Goal: Task Accomplishment & Management: Manage account settings

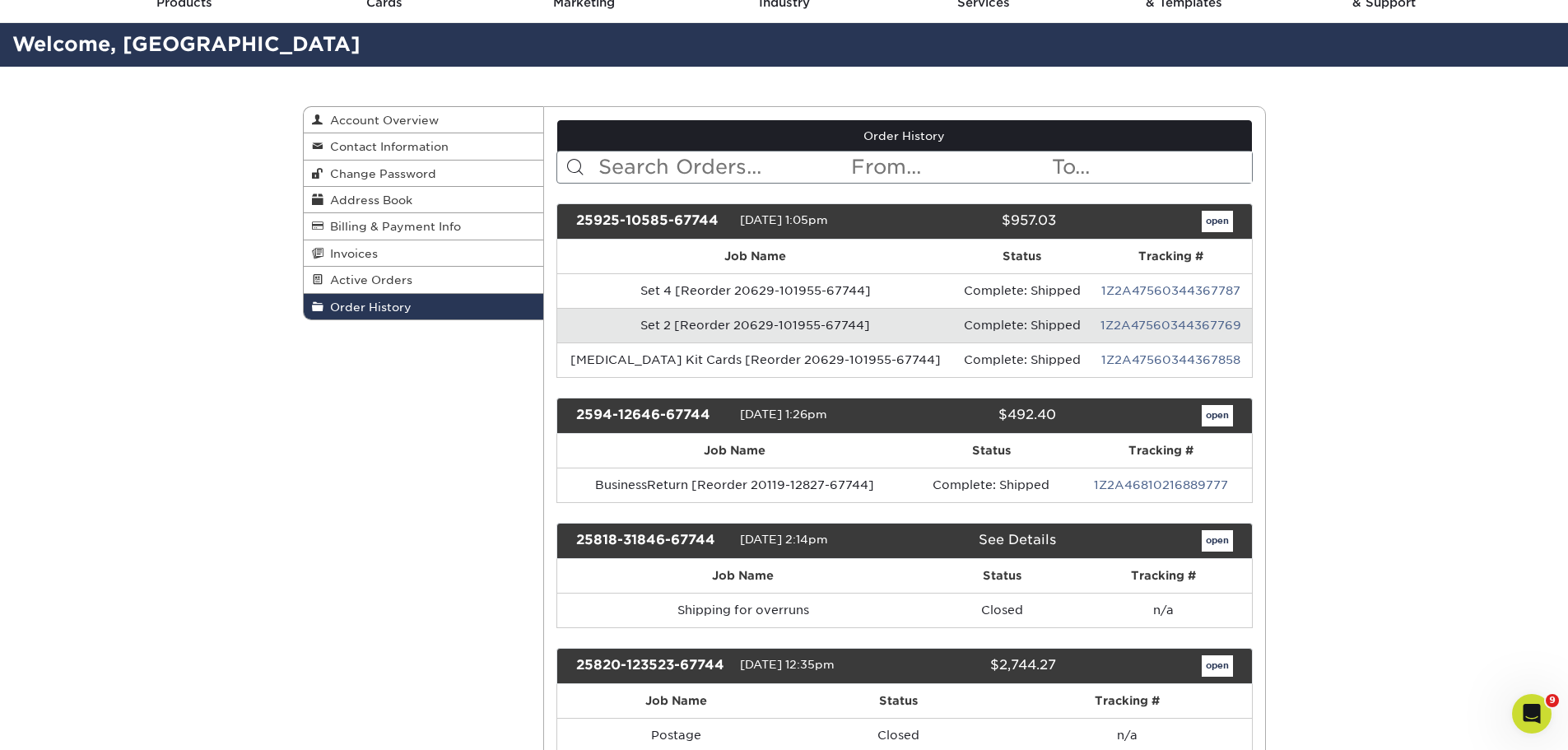
scroll to position [165, 0]
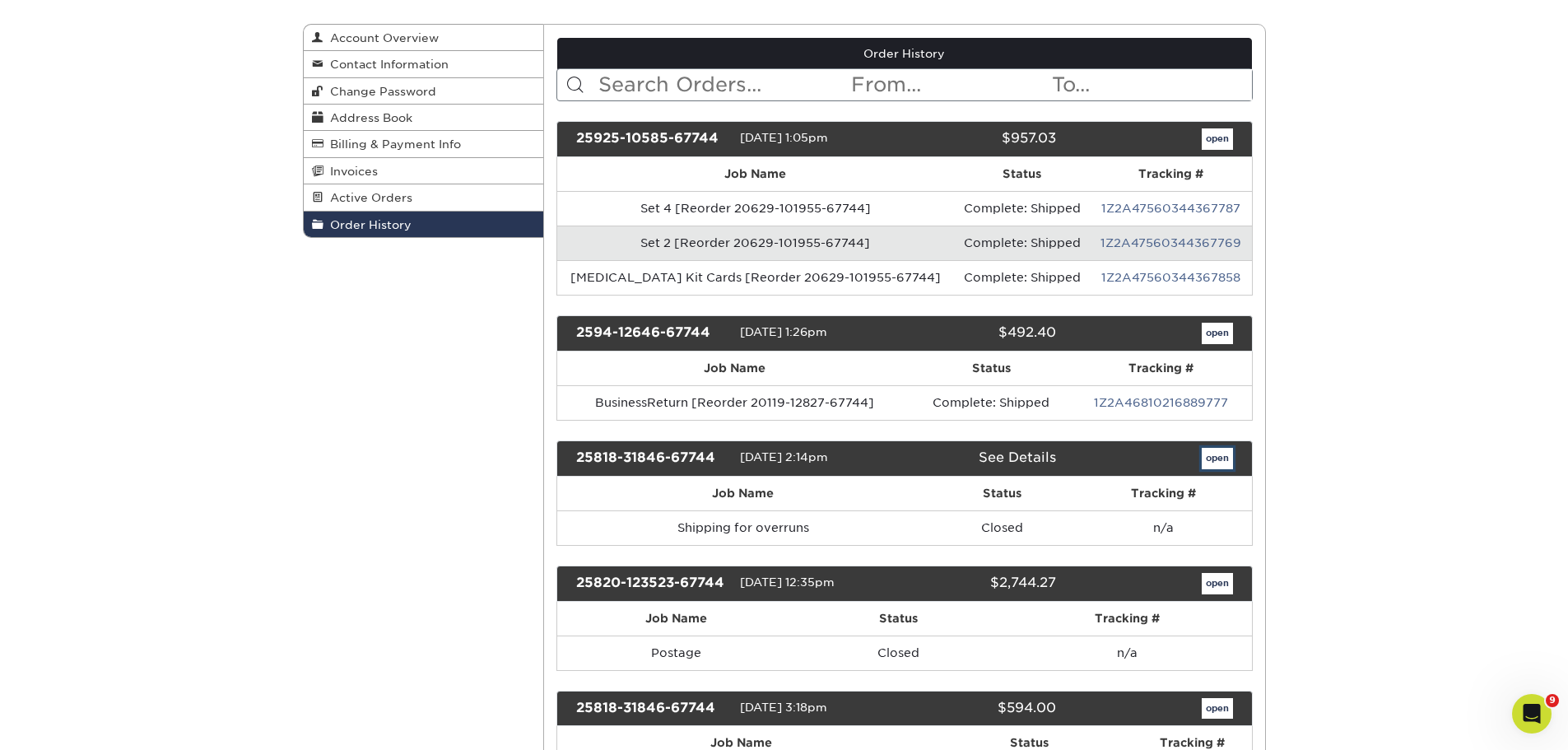
click at [1208, 458] on link "open" at bounding box center [1217, 458] width 31 height 22
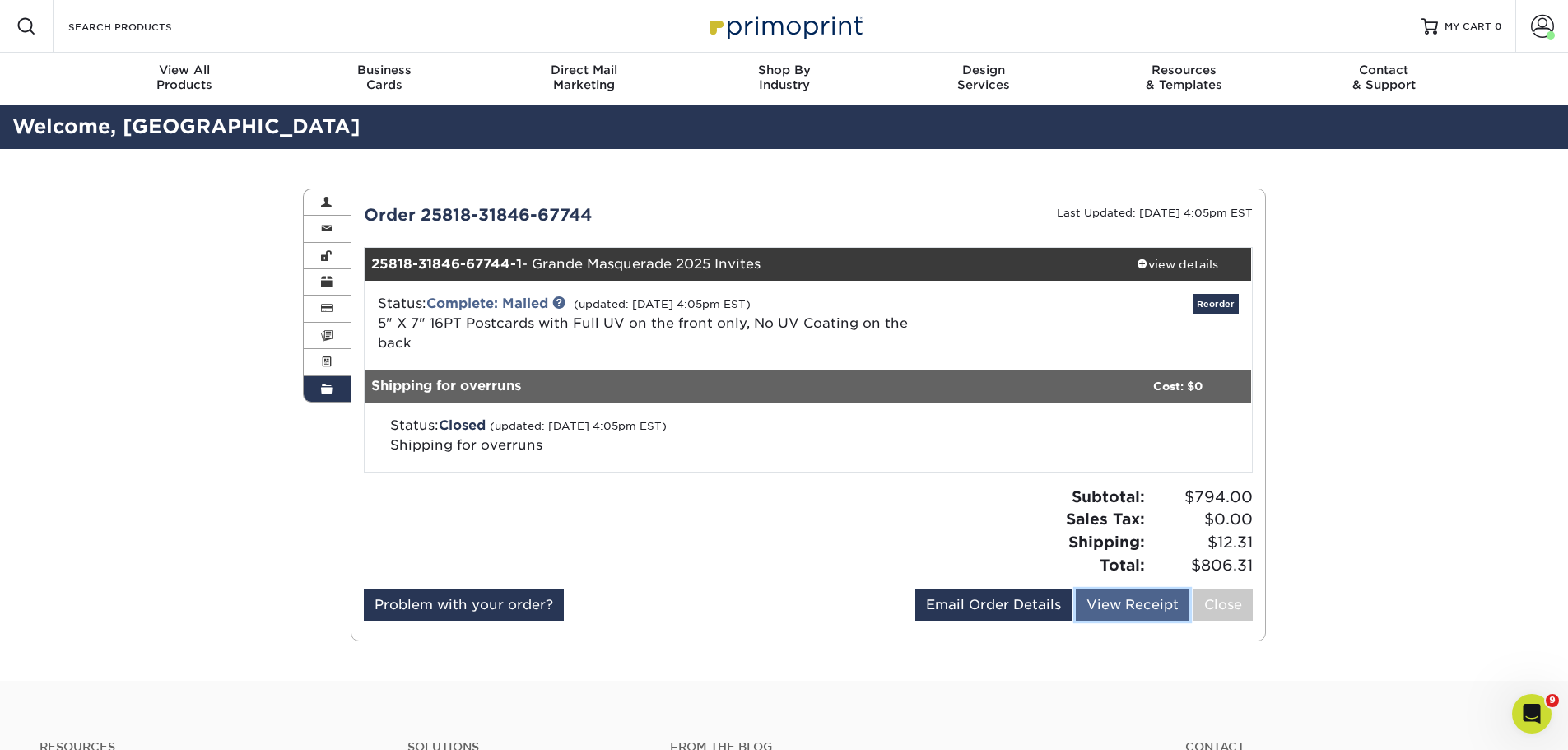
click at [1136, 590] on link "View Receipt" at bounding box center [1132, 605] width 114 height 31
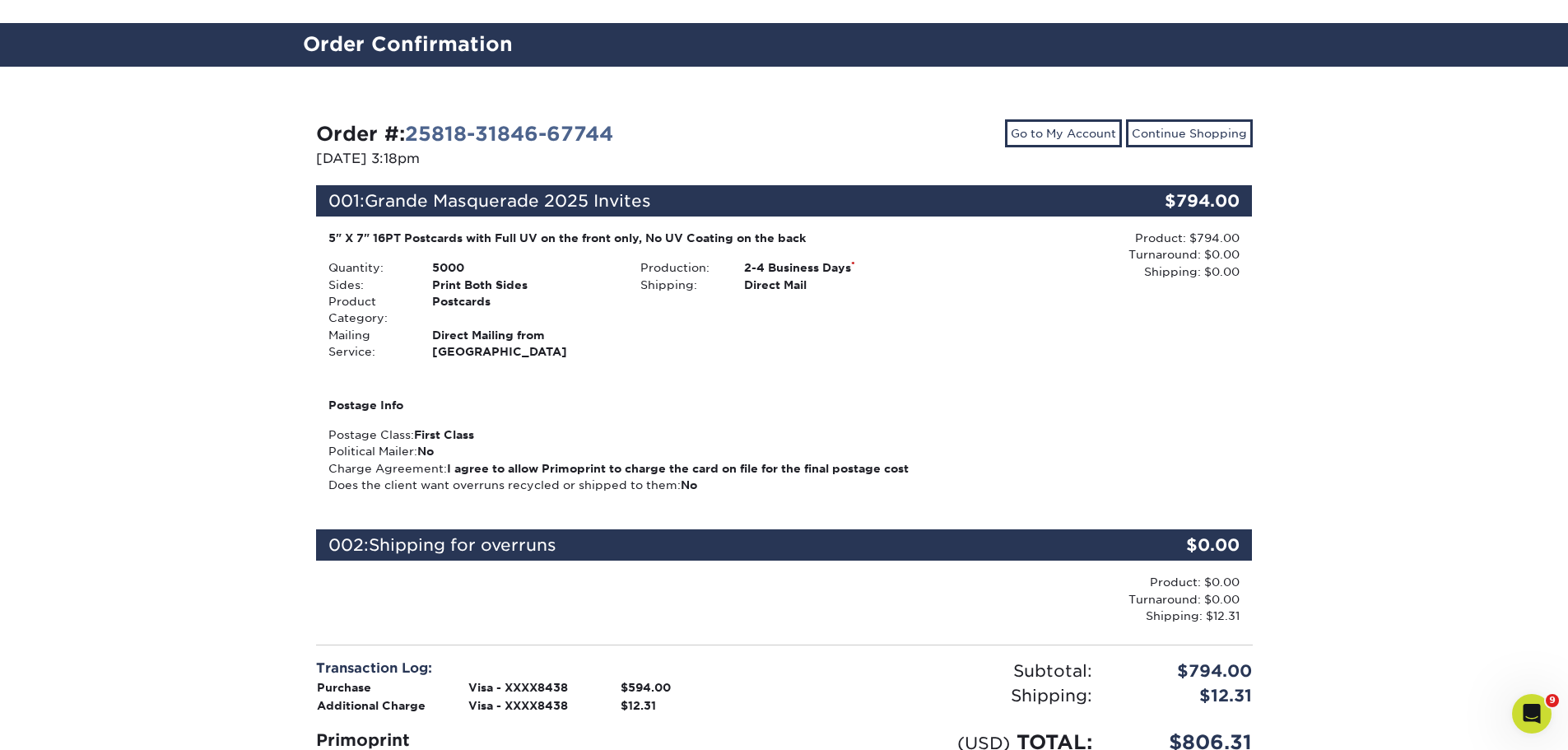
scroll to position [329, 0]
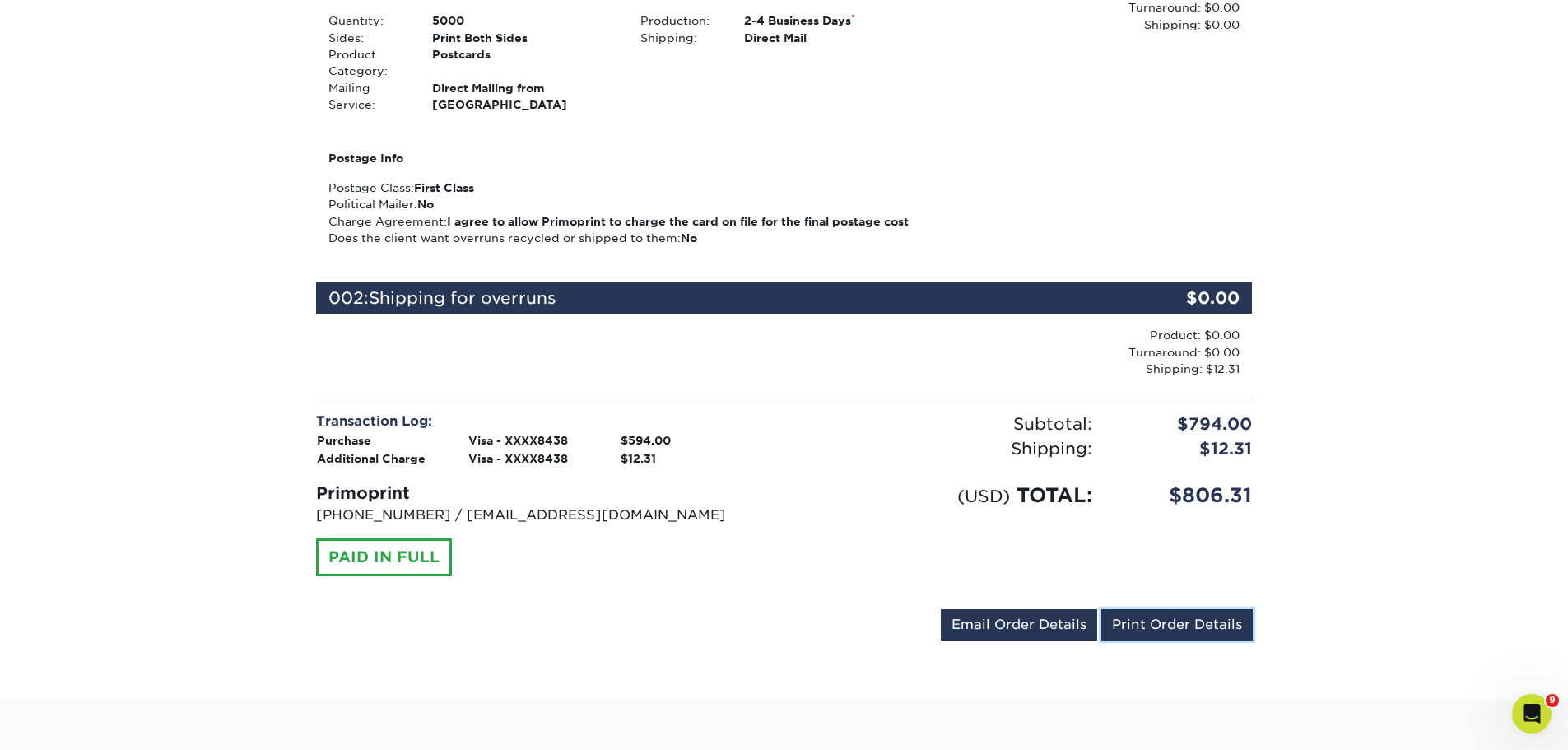
drag, startPoint x: 1177, startPoint y: 631, endPoint x: 267, endPoint y: 353, distance: 951.5
click at [1177, 631] on link "Print Order Details" at bounding box center [1177, 625] width 151 height 31
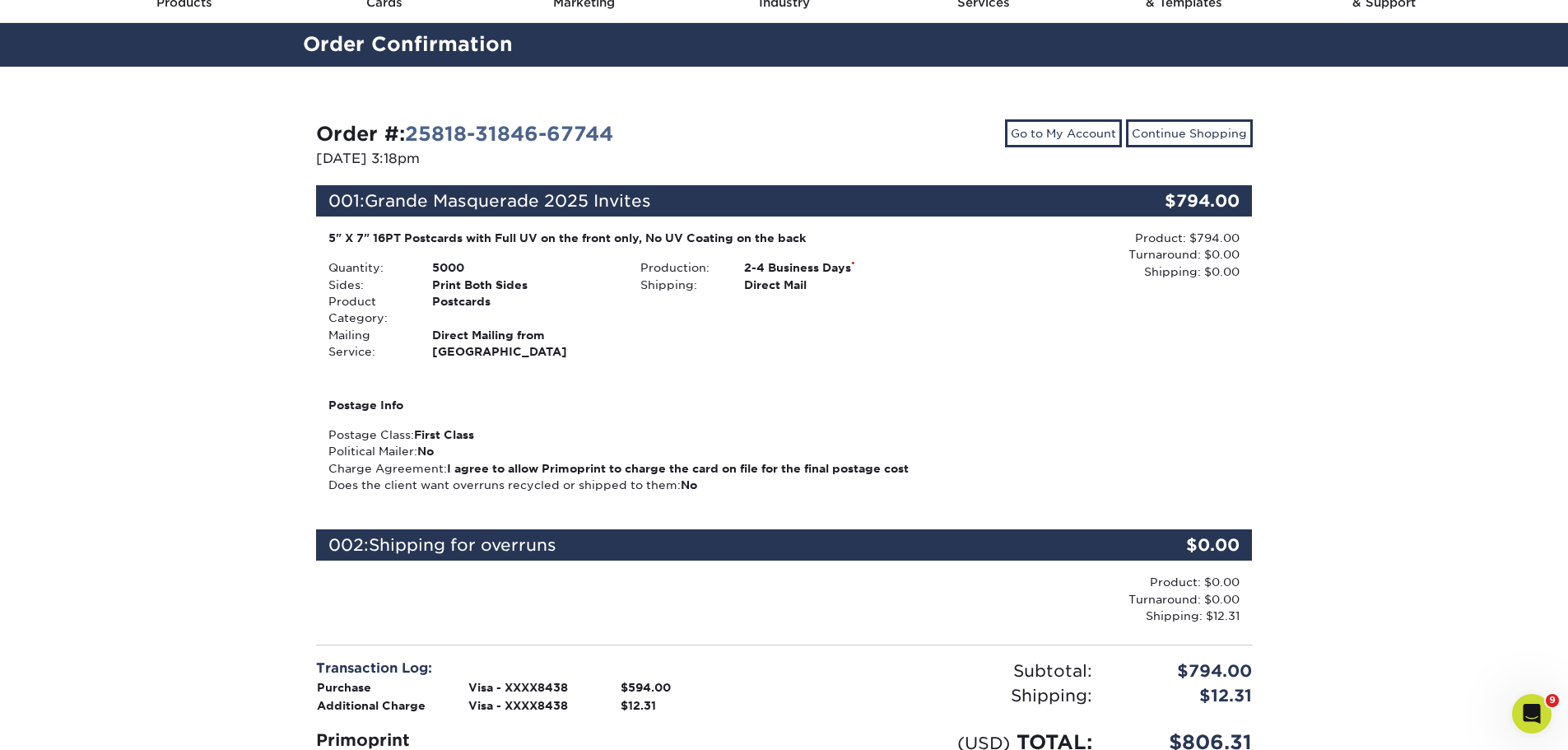
scroll to position [247, 0]
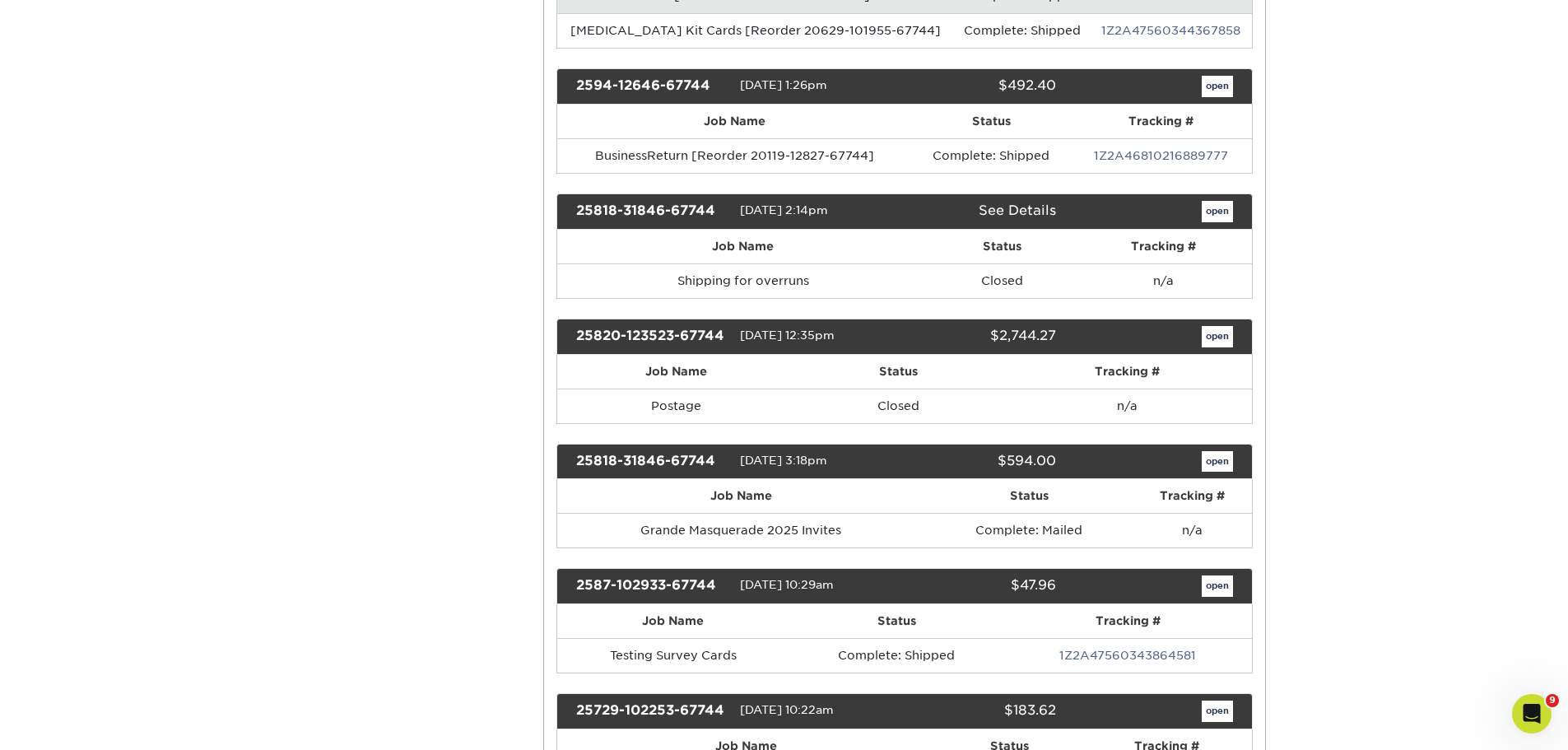
scroll to position [494, 0]
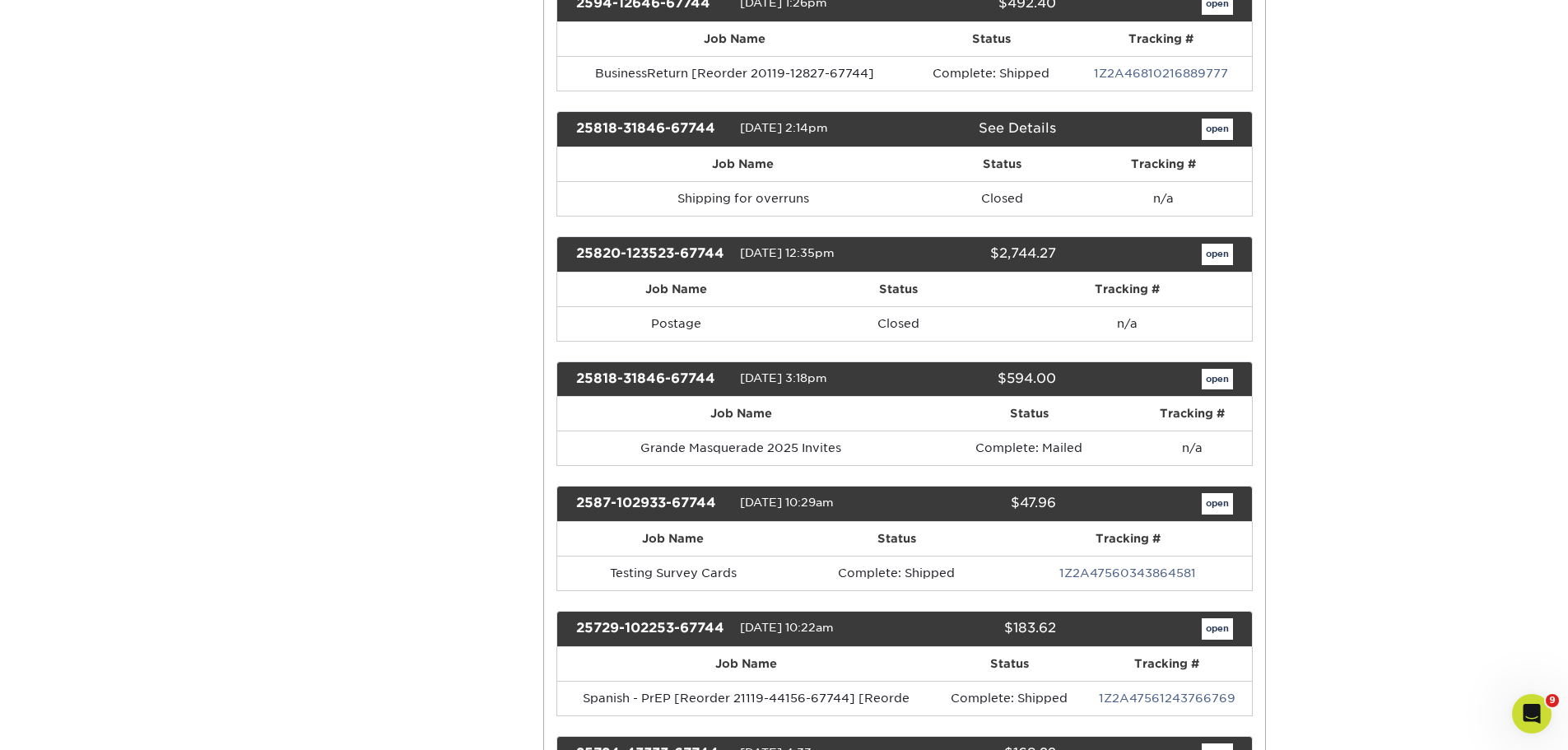
click at [1234, 379] on div "open" at bounding box center [1156, 379] width 176 height 22
click at [1223, 501] on link "open" at bounding box center [1217, 503] width 31 height 22
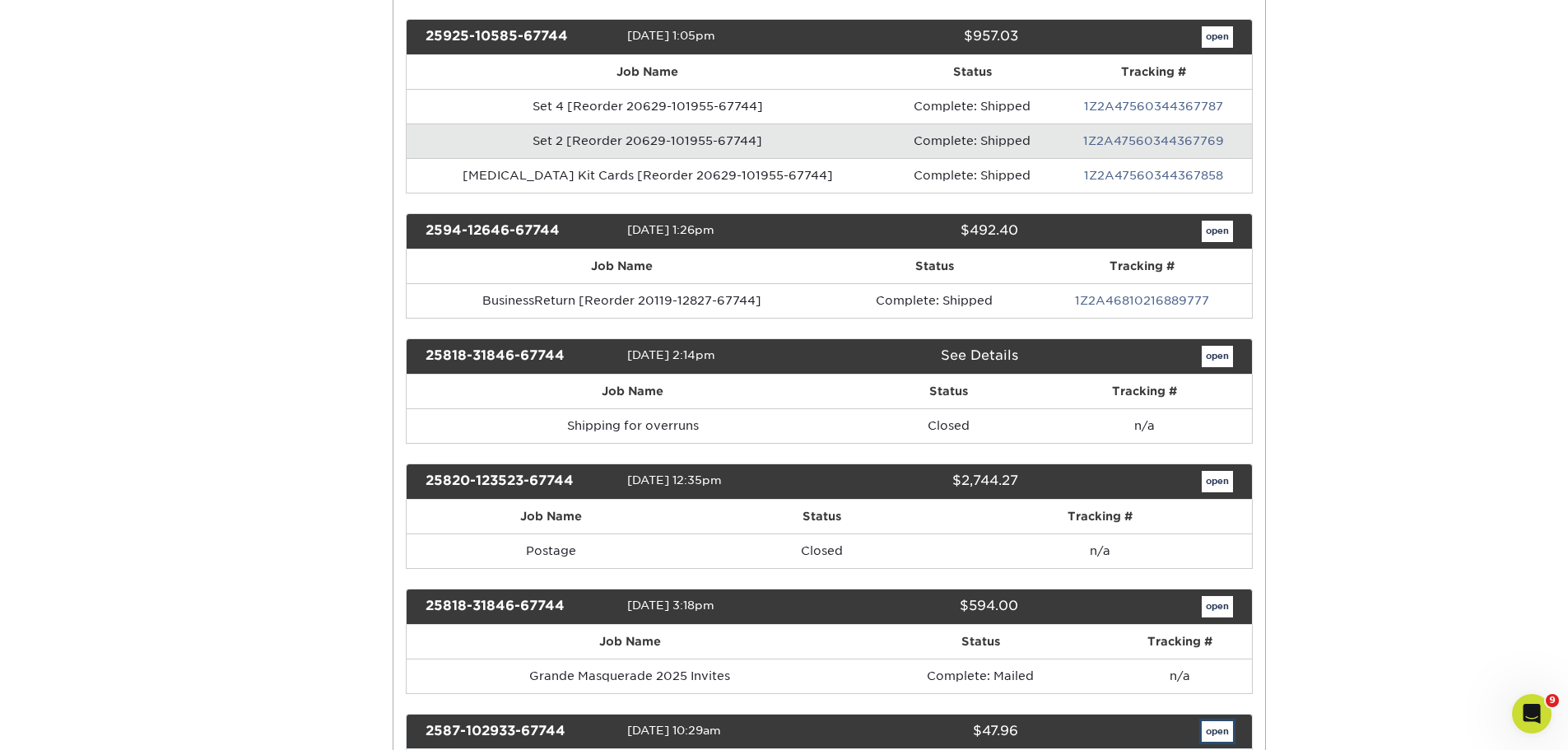
scroll to position [0, 0]
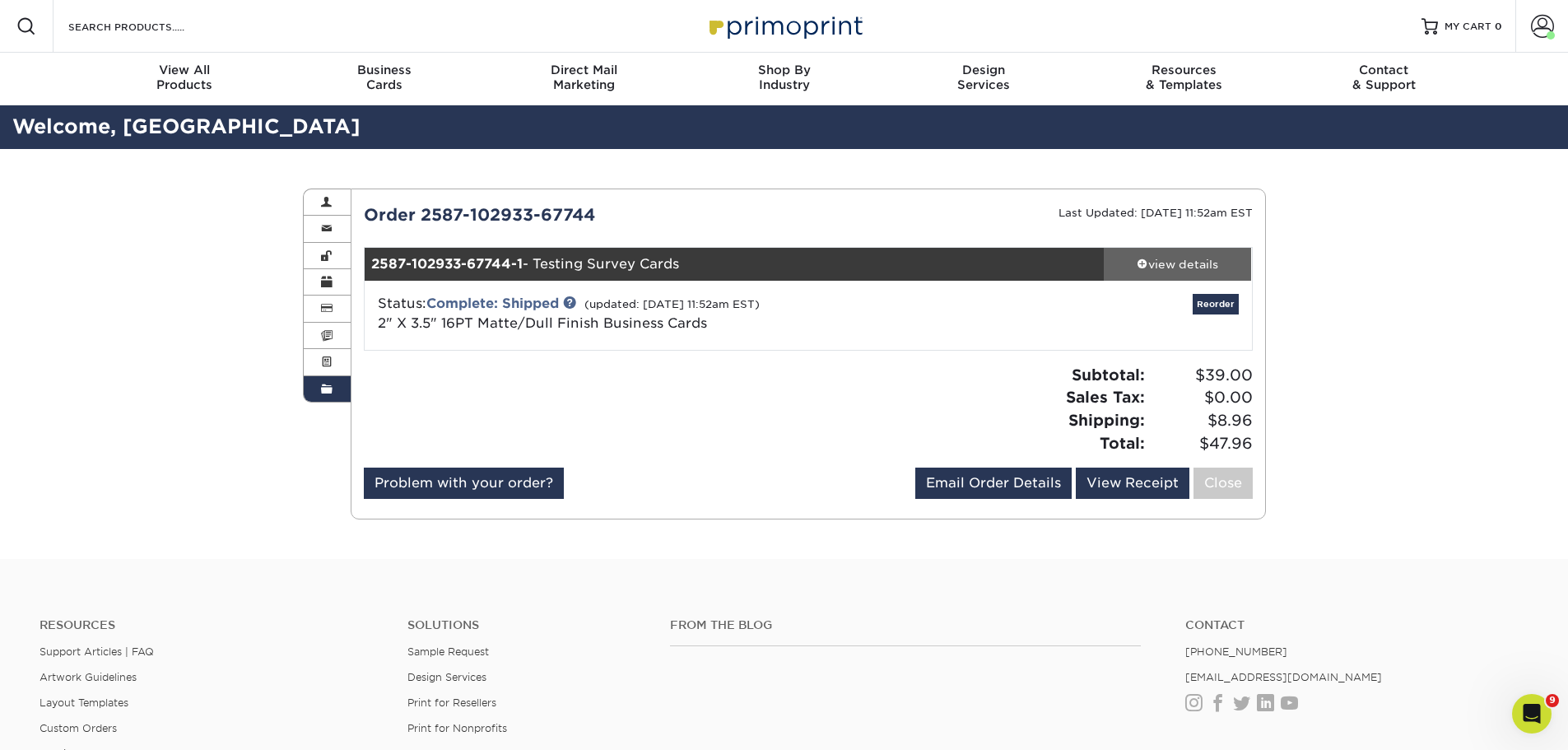
click at [1168, 264] on div "view details" at bounding box center [1178, 264] width 149 height 17
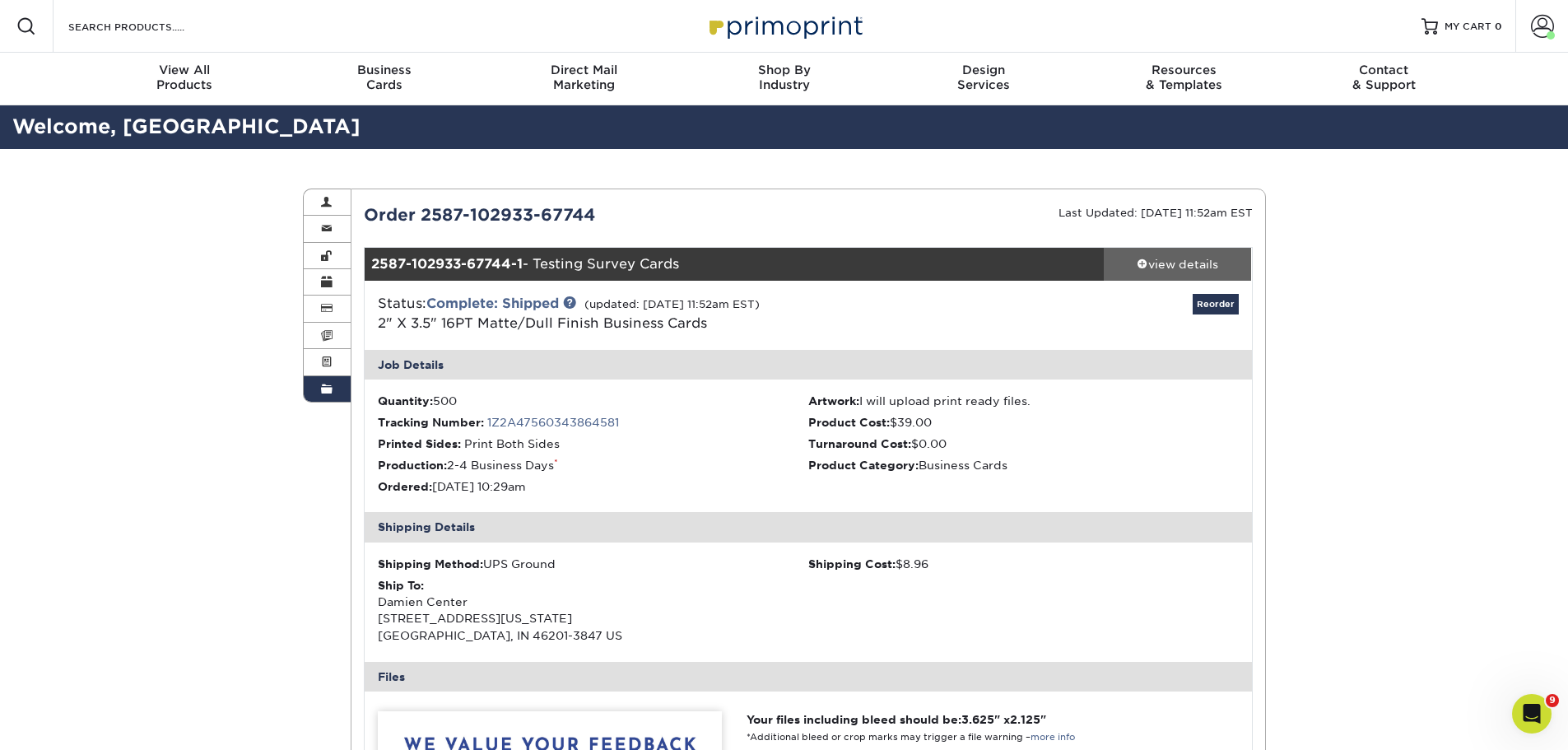
click at [1168, 264] on div "view details" at bounding box center [1178, 264] width 149 height 17
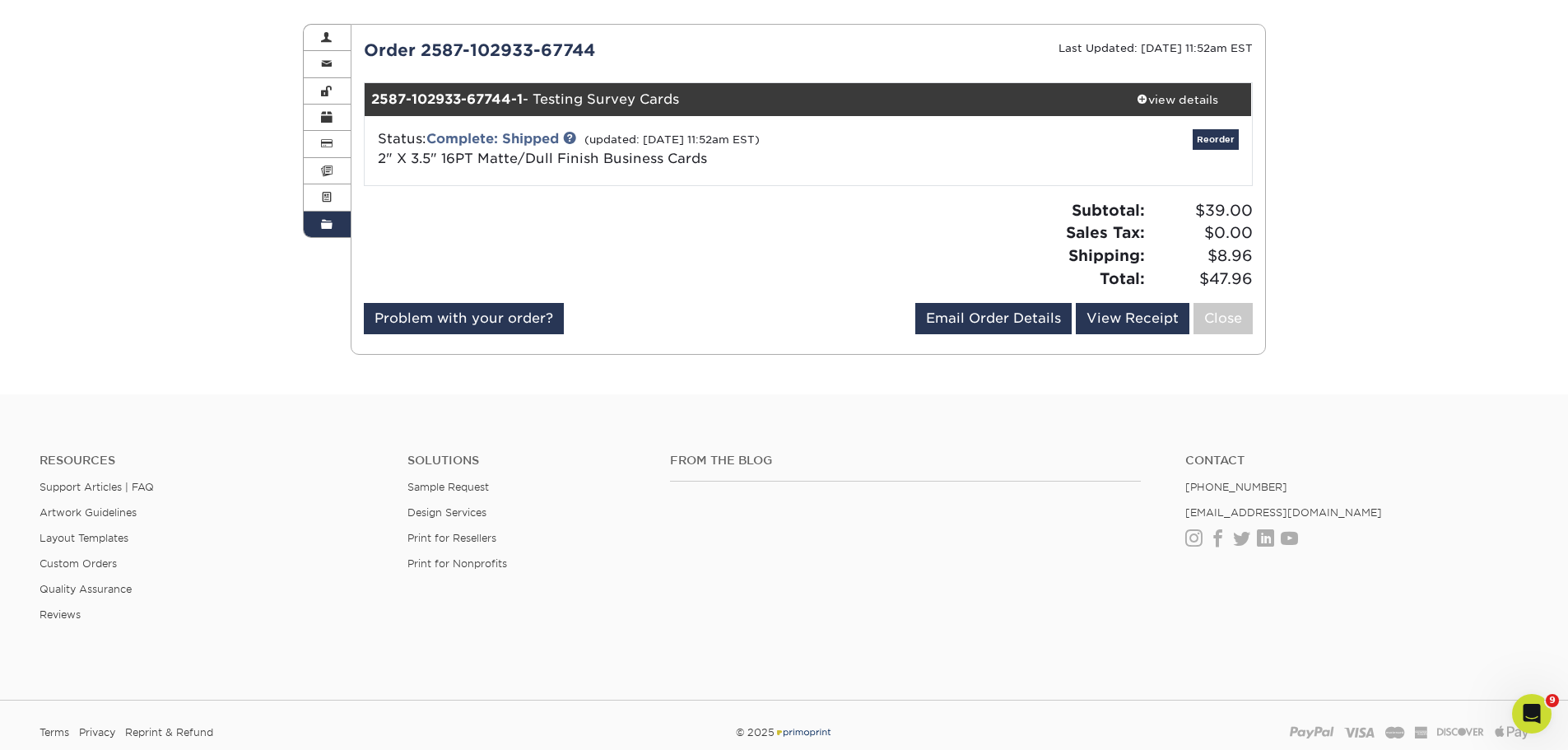
scroll to position [83, 0]
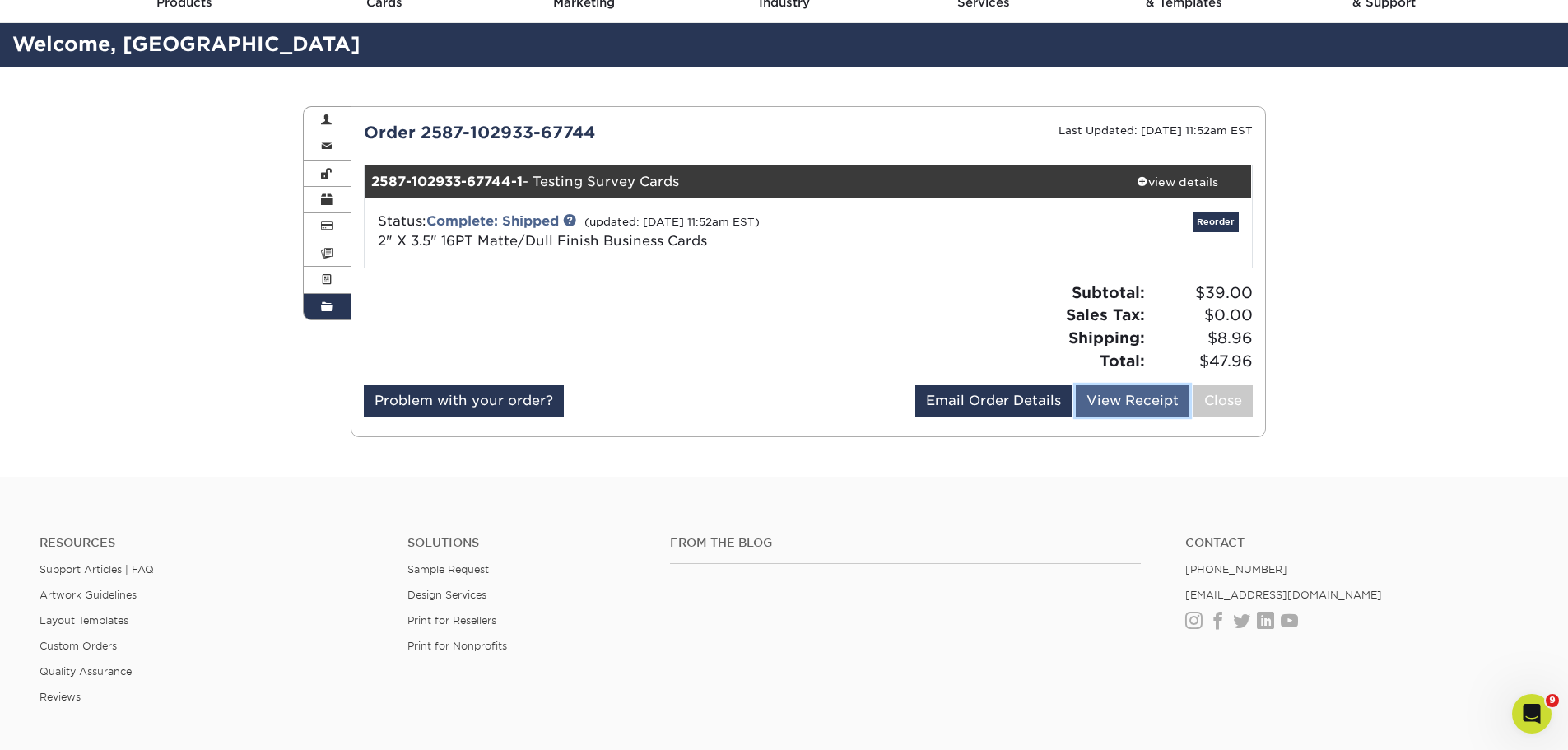
click at [1142, 407] on link "View Receipt" at bounding box center [1132, 401] width 114 height 31
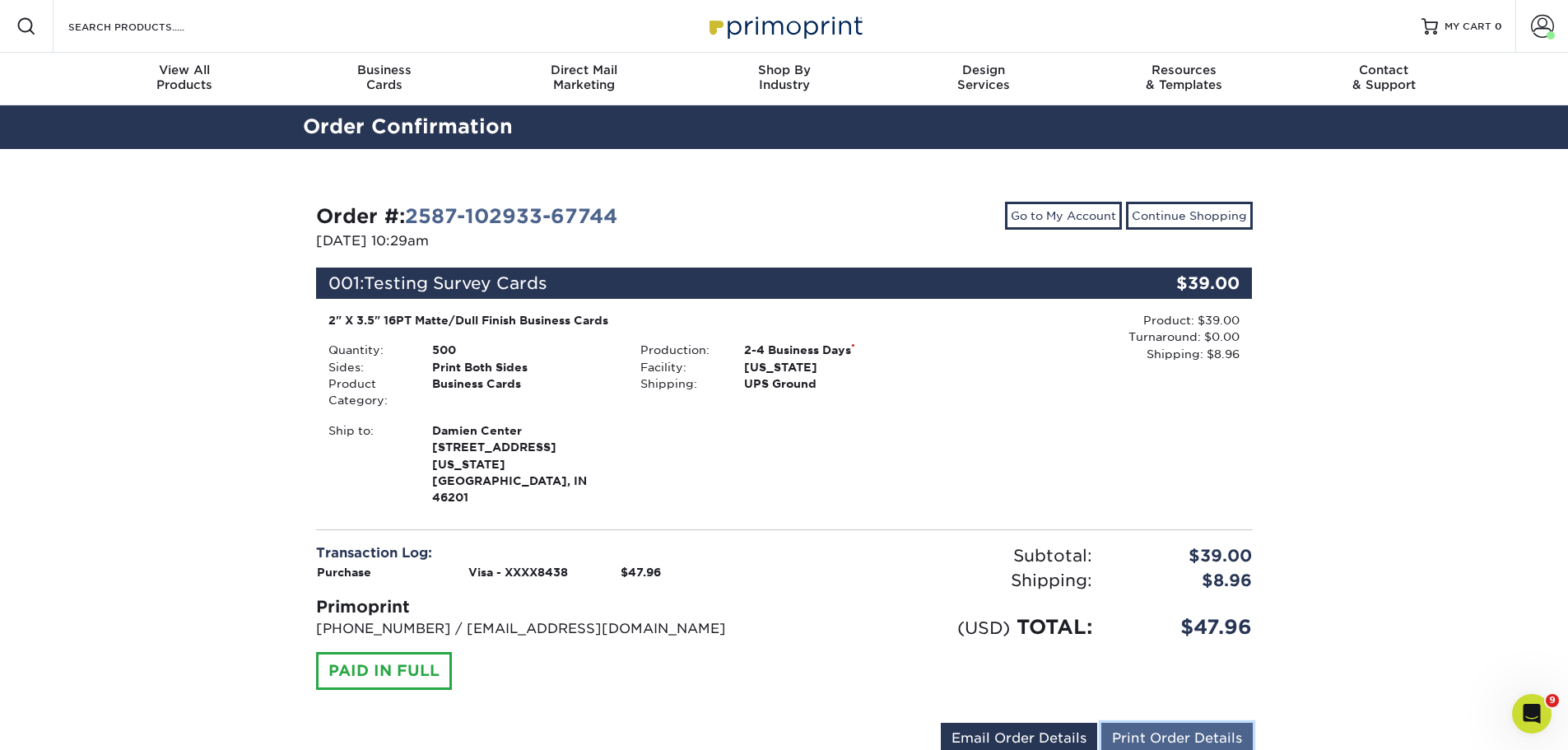
click at [1160, 723] on link "Print Order Details" at bounding box center [1177, 738] width 151 height 31
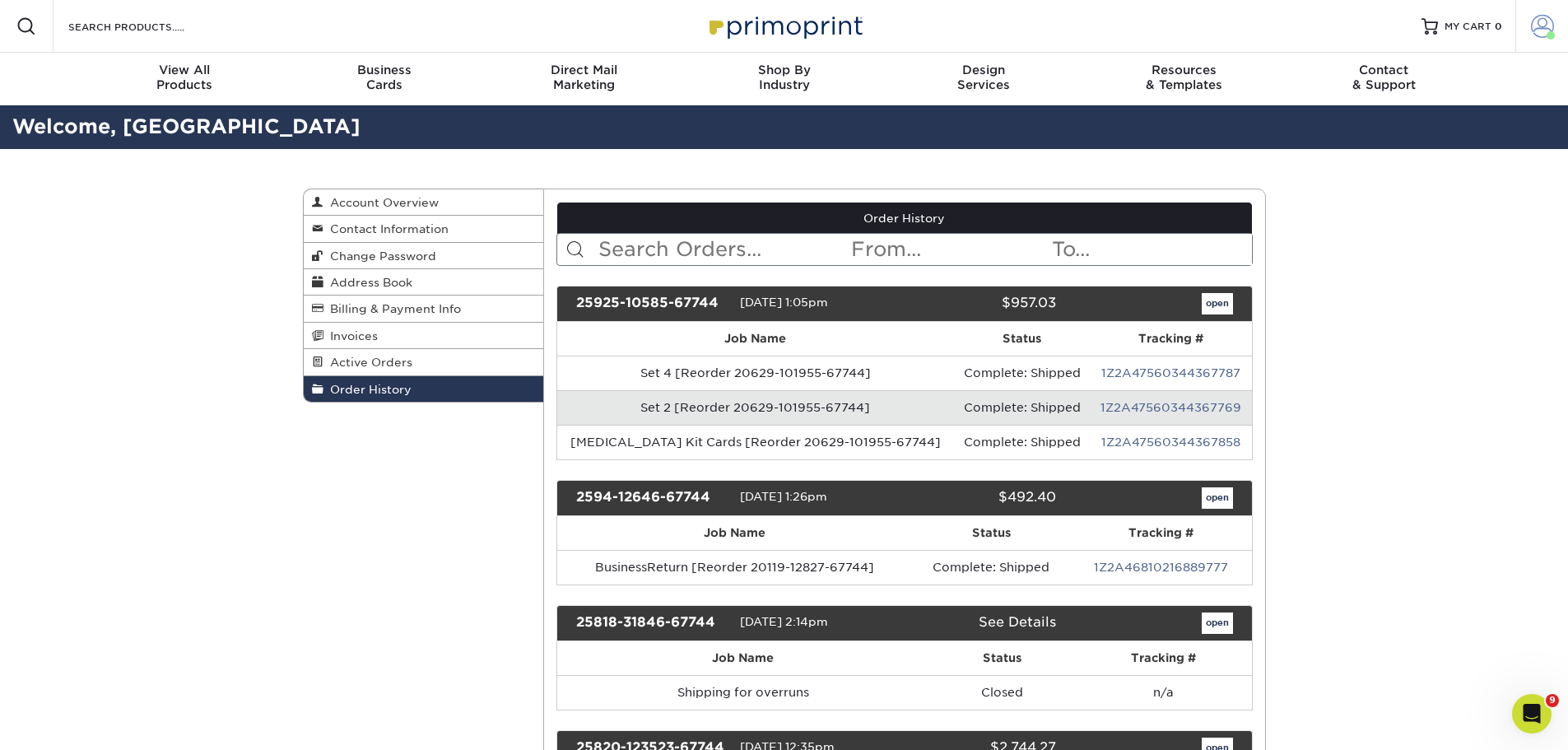
click at [1545, 33] on span at bounding box center [1543, 26] width 24 height 24
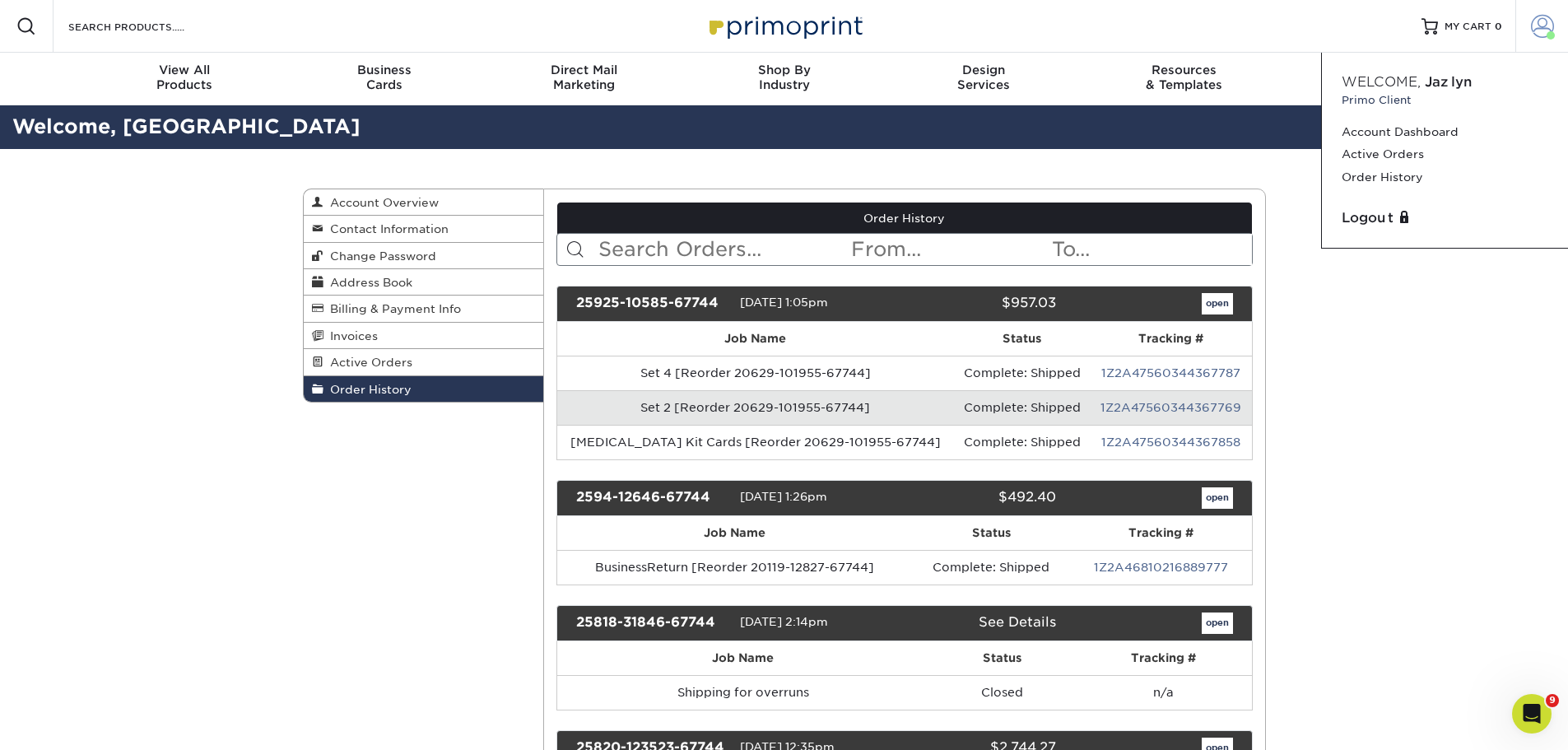
click at [1545, 33] on span at bounding box center [1543, 26] width 24 height 24
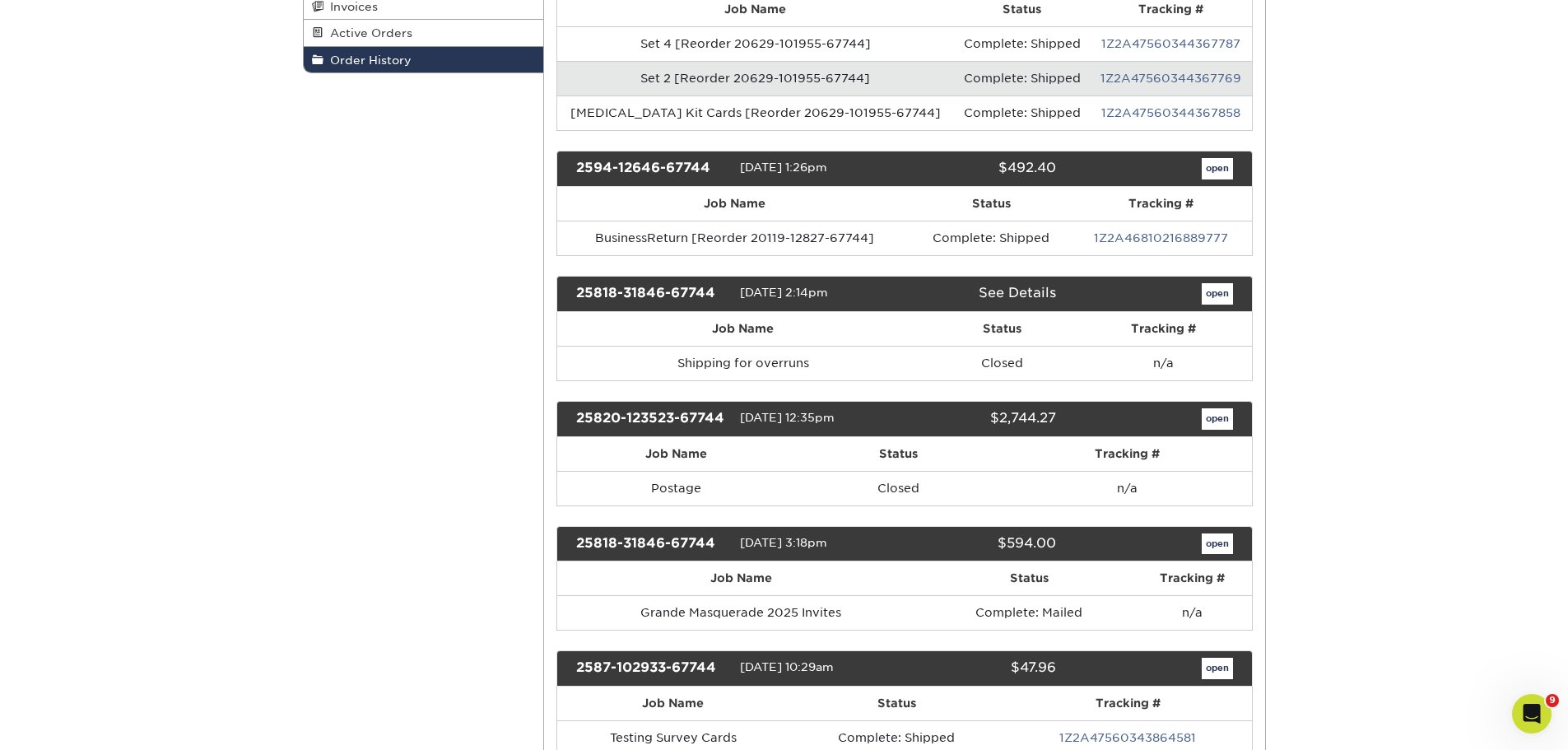
scroll to position [412, 0]
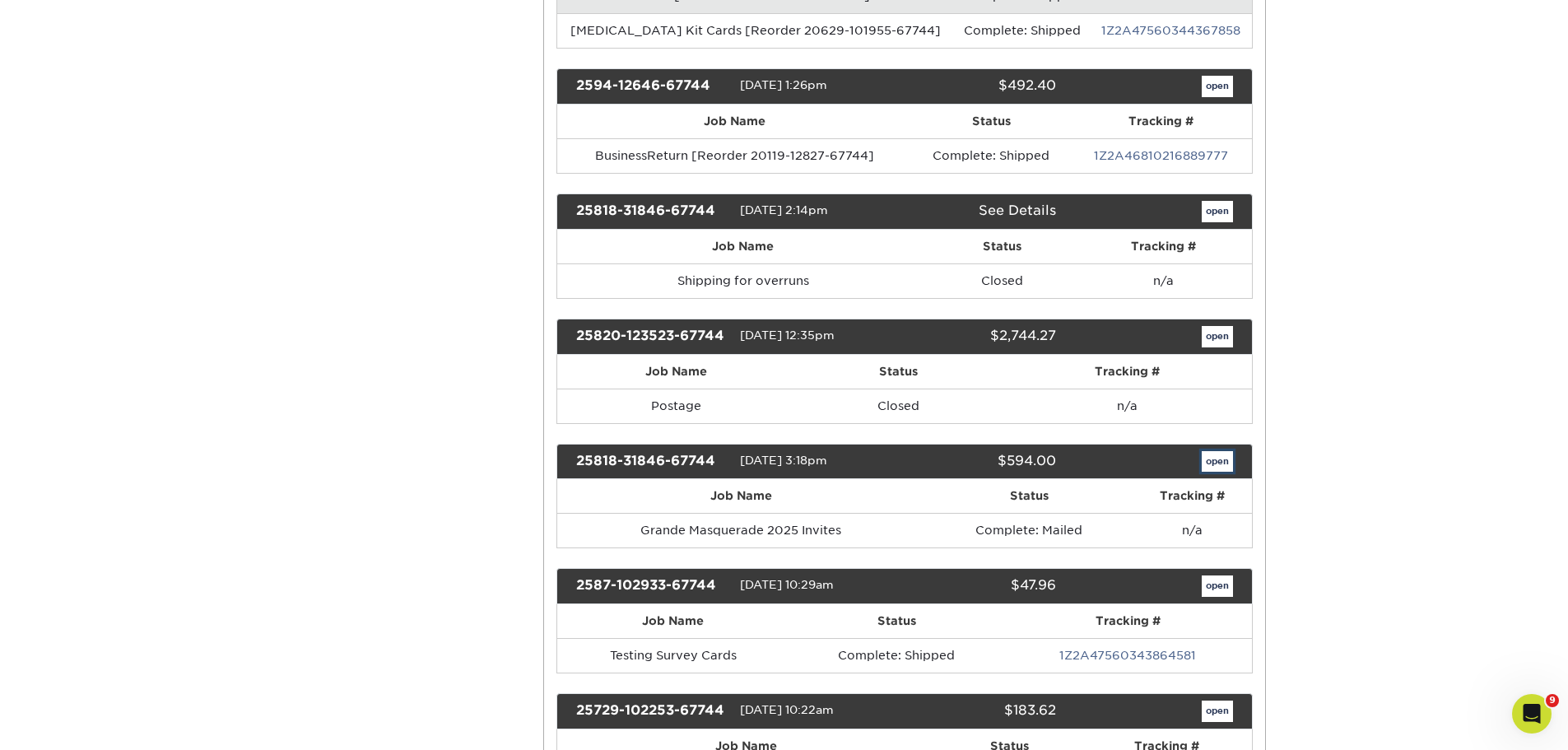
click at [1209, 467] on link "open" at bounding box center [1217, 462] width 31 height 22
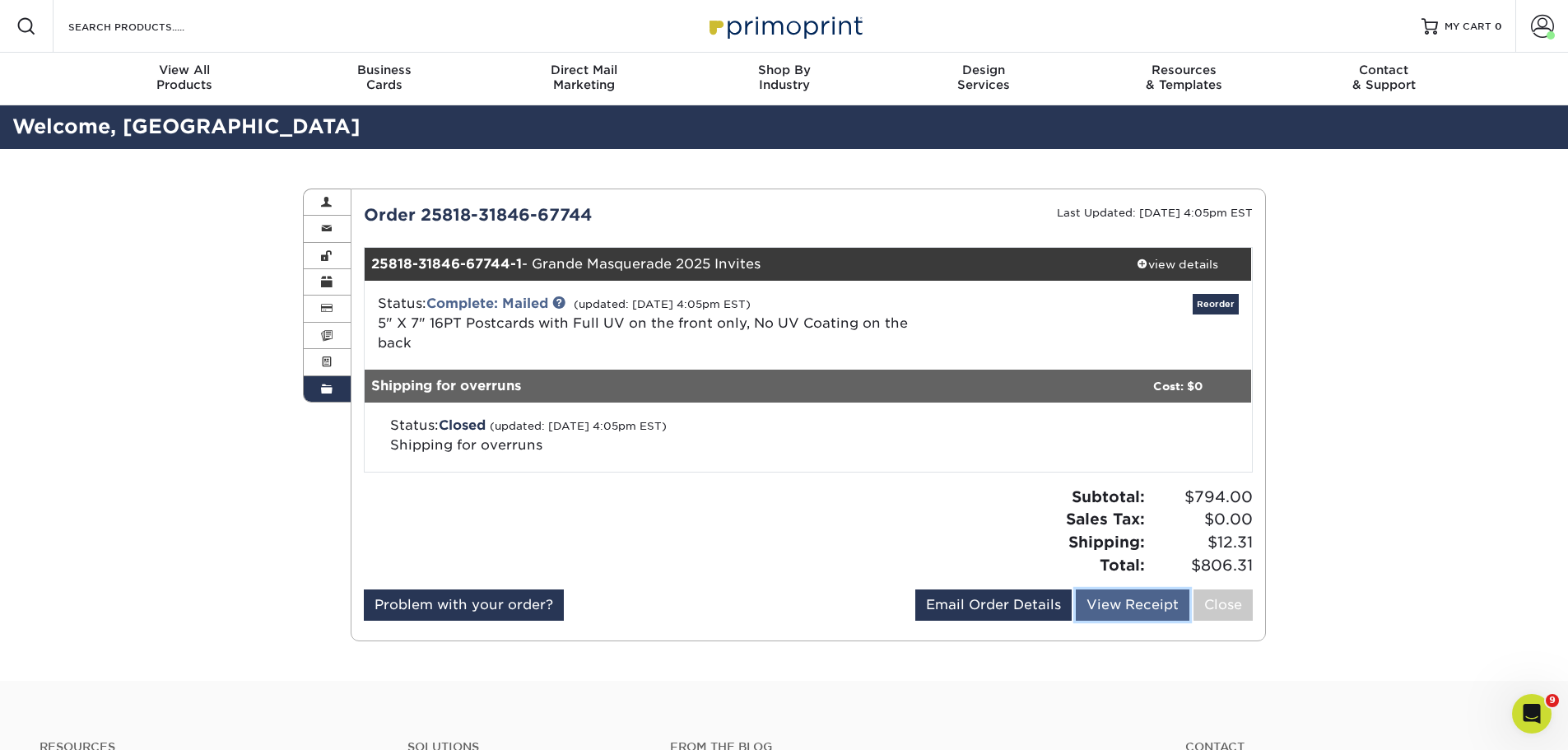
click at [1157, 590] on link "View Receipt" at bounding box center [1132, 605] width 114 height 31
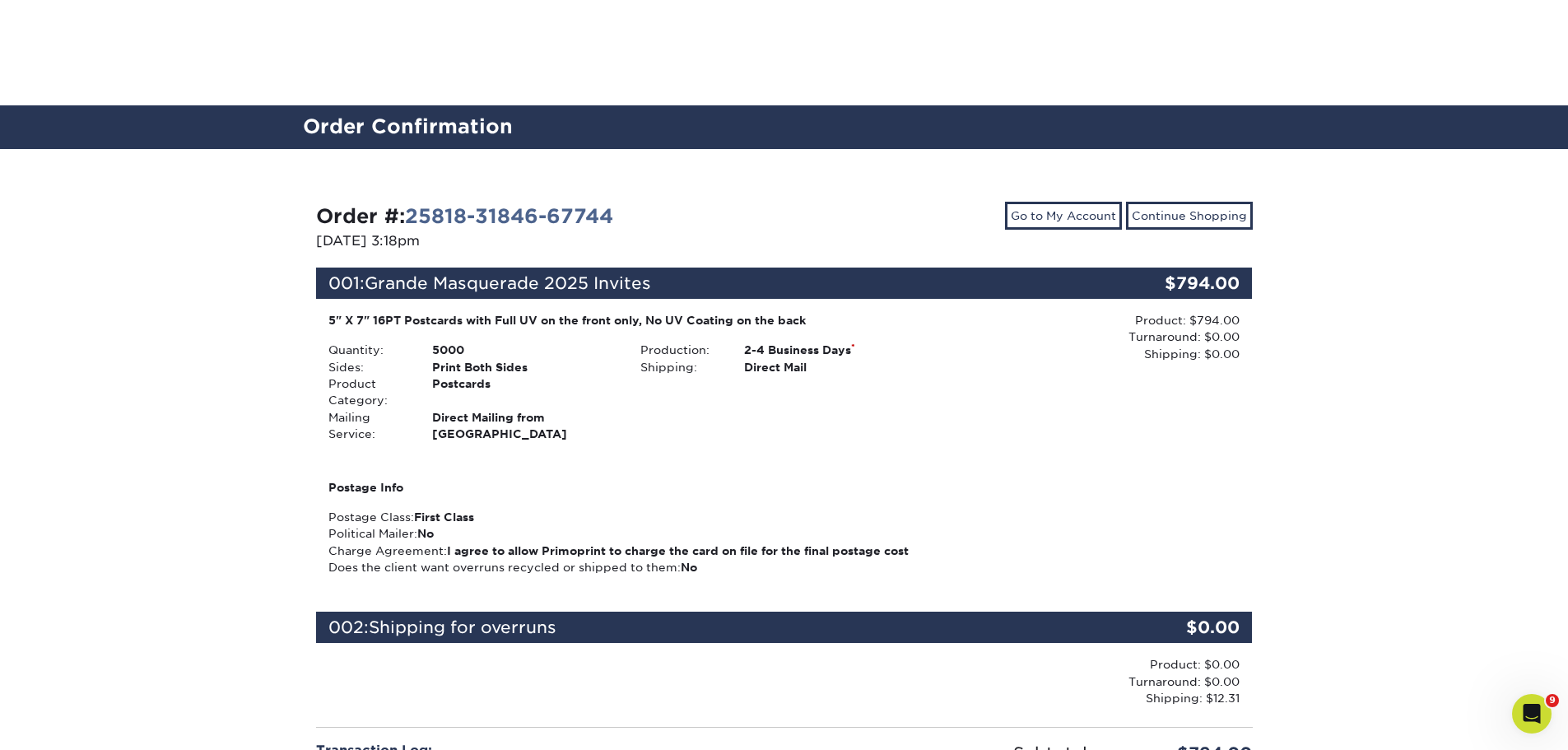
scroll to position [247, 0]
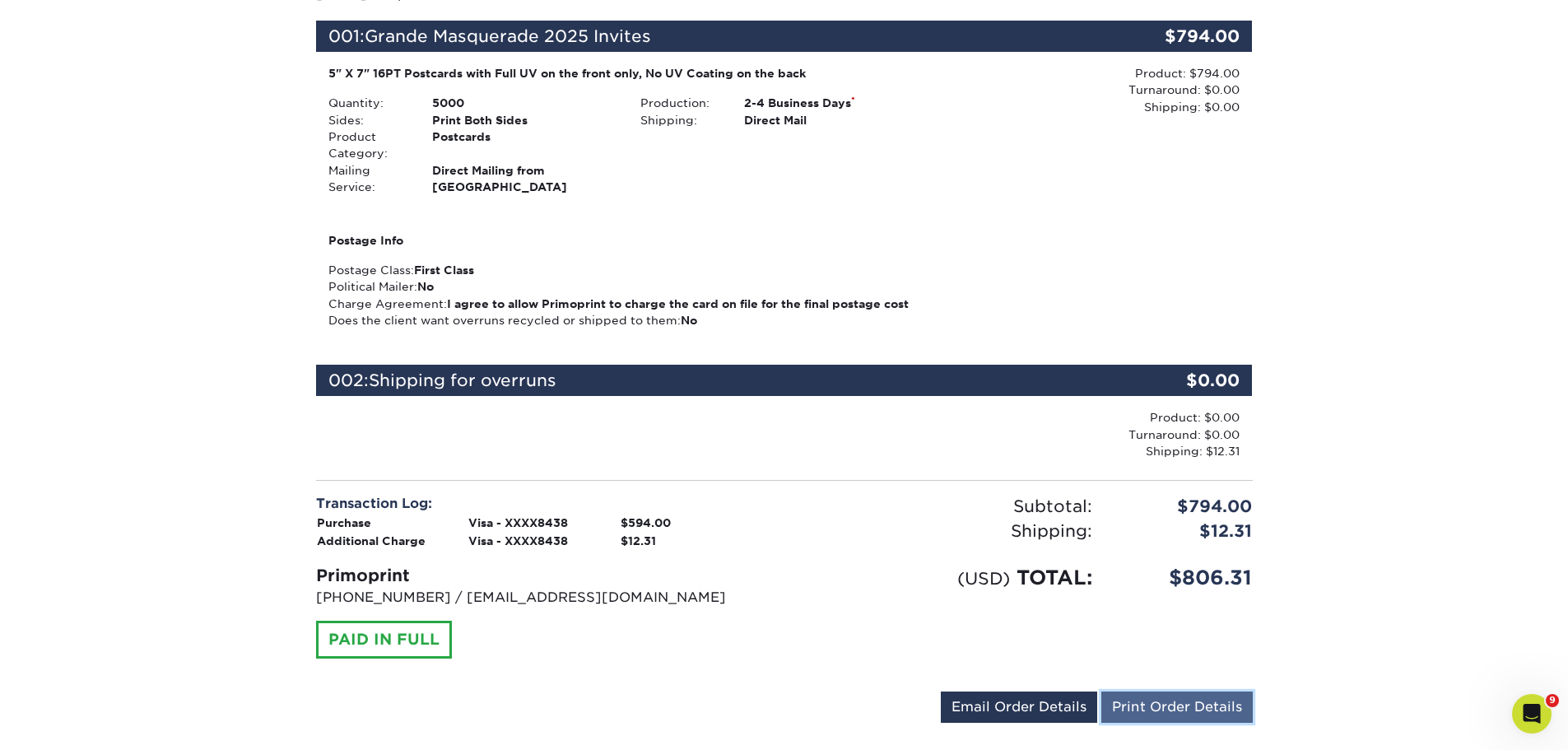
click at [1158, 706] on link "Print Order Details" at bounding box center [1177, 707] width 151 height 31
